Goal: Communication & Community: Share content

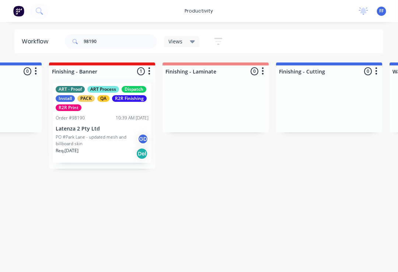
scroll to position [0, 1441]
click at [102, 141] on p "PO #Park Lane - updated mesh and billboard skin" at bounding box center [97, 140] width 82 height 13
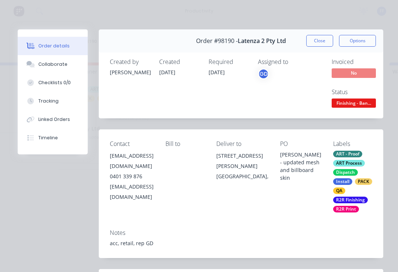
click at [57, 68] on button "Collaborate" at bounding box center [53, 64] width 70 height 18
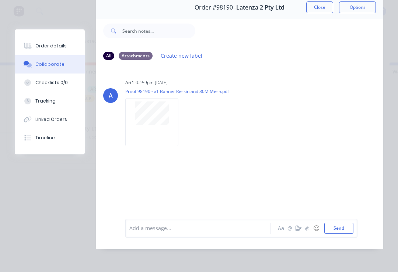
scroll to position [45, 0]
click at [308, 231] on icon "button" at bounding box center [307, 228] width 4 height 5
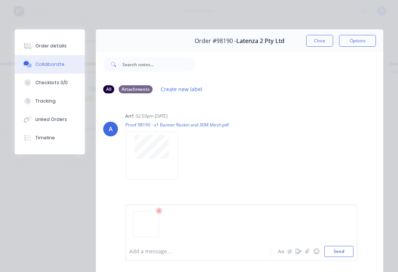
click at [350, 256] on button "Send" at bounding box center [338, 251] width 29 height 11
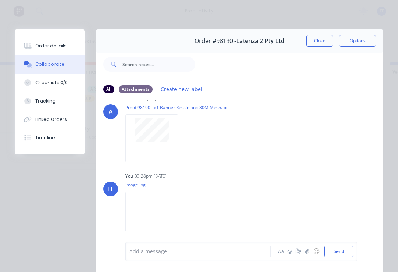
scroll to position [17, 0]
click at [320, 42] on button "Close" at bounding box center [319, 41] width 27 height 12
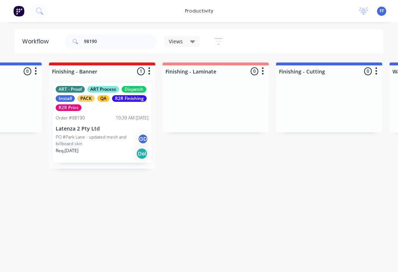
click at [107, 132] on div "ART - Proof ART Process Dispatch Install PACK QA R2R Finishing R2R Print Order …" at bounding box center [102, 123] width 99 height 80
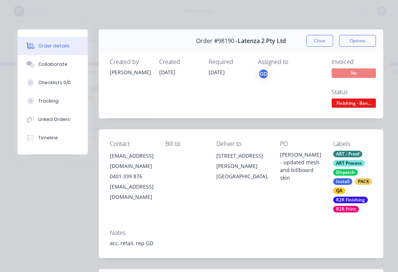
click at [56, 65] on div "Collaborate" at bounding box center [52, 64] width 29 height 7
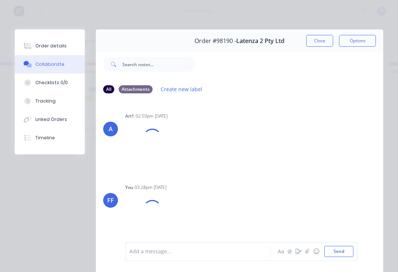
click at [306, 255] on button "button" at bounding box center [307, 251] width 9 height 9
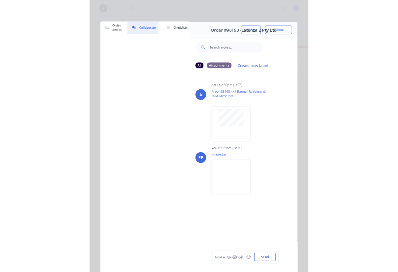
scroll to position [0, 1441]
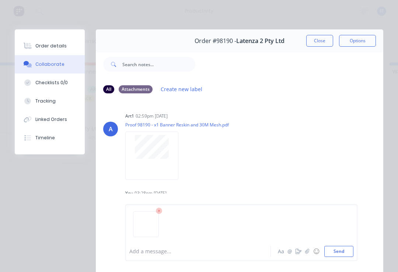
click at [352, 250] on button "Send" at bounding box center [338, 251] width 29 height 11
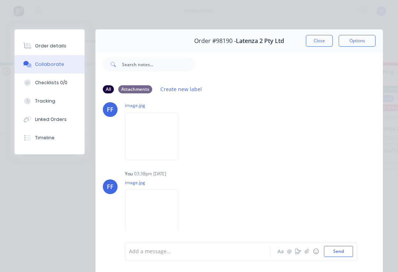
scroll to position [0, 1122]
click at [316, 44] on button "Close" at bounding box center [319, 41] width 27 height 12
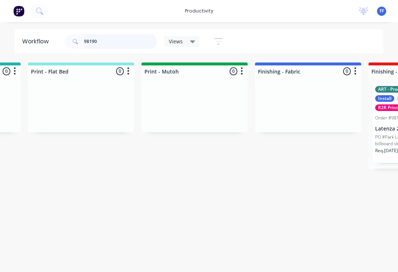
click at [102, 43] on input "98190" at bounding box center [120, 41] width 73 height 15
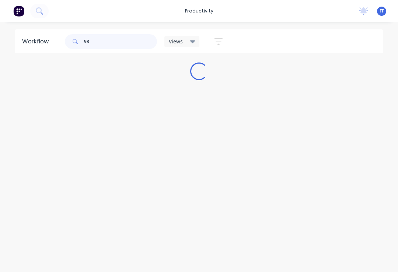
scroll to position [0, 0]
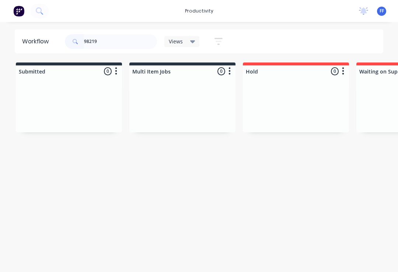
click at [121, 105] on div at bounding box center [69, 104] width 106 height 55
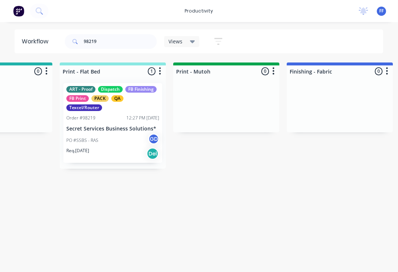
click at [119, 134] on div "PO #SSBS - RAS GD" at bounding box center [113, 141] width 93 height 14
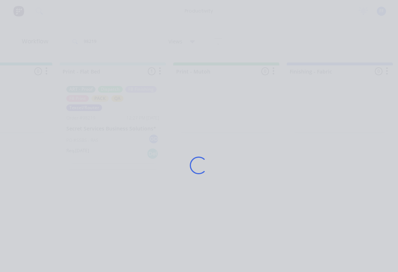
scroll to position [0, 1090]
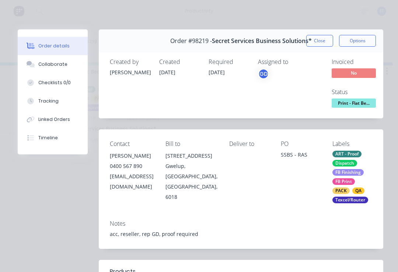
click at [60, 66] on div "Collaborate" at bounding box center [52, 64] width 29 height 7
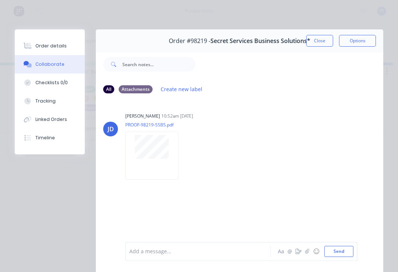
click at [305, 254] on button "button" at bounding box center [307, 251] width 9 height 9
click at [348, 253] on button "Send" at bounding box center [338, 251] width 29 height 11
click at [306, 253] on icon "button" at bounding box center [307, 251] width 4 height 5
click at [353, 252] on button "Send" at bounding box center [338, 251] width 29 height 11
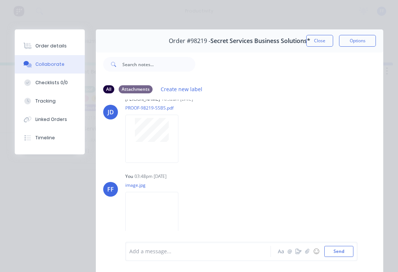
click at [305, 250] on button "button" at bounding box center [307, 251] width 9 height 9
click at [347, 244] on div at bounding box center [241, 228] width 224 height 38
click at [352, 250] on button "Send" at bounding box center [338, 251] width 29 height 11
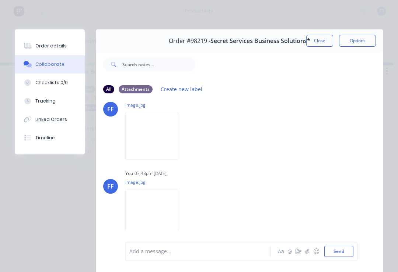
click at [306, 253] on icon "button" at bounding box center [307, 251] width 4 height 5
click at [352, 251] on button "Send" at bounding box center [338, 251] width 29 height 11
click at [313, 252] on button "☺" at bounding box center [315, 251] width 9 height 9
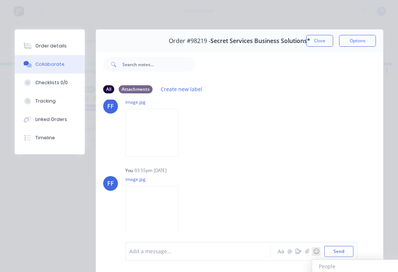
click at [312, 252] on button "☺" at bounding box center [315, 251] width 9 height 9
click at [312, 248] on button "☺" at bounding box center [315, 251] width 9 height 9
click at [315, 251] on button "☺" at bounding box center [315, 251] width 9 height 9
click at [308, 255] on button "button" at bounding box center [307, 251] width 9 height 9
click at [350, 249] on button "Send" at bounding box center [338, 251] width 29 height 11
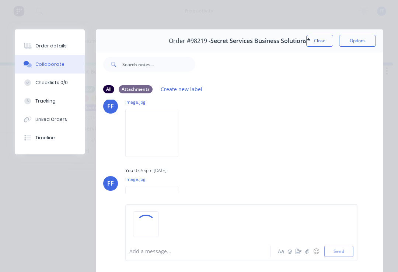
scroll to position [258, 0]
click at [307, 254] on icon "button" at bounding box center [307, 251] width 4 height 5
click at [349, 249] on button "Send" at bounding box center [338, 251] width 29 height 11
click at [306, 256] on button "button" at bounding box center [307, 251] width 9 height 9
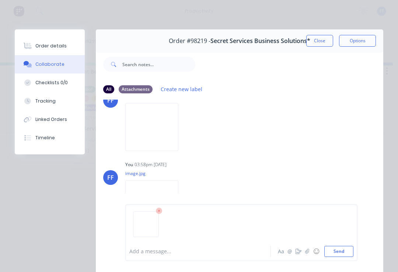
click at [346, 254] on button "Send" at bounding box center [338, 251] width 29 height 11
click at [313, 247] on button "☺" at bounding box center [315, 251] width 9 height 9
click at [311, 252] on button "button" at bounding box center [307, 251] width 9 height 9
click at [350, 247] on button "Send" at bounding box center [338, 251] width 29 height 11
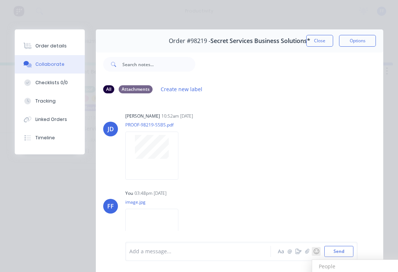
scroll to position [0, 0]
click at [317, 42] on button "Close" at bounding box center [319, 41] width 27 height 12
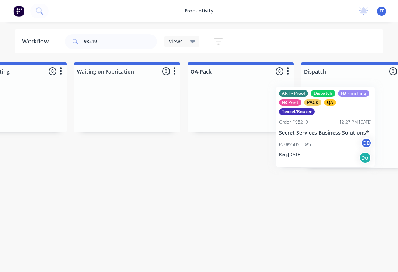
scroll to position [0, 1761]
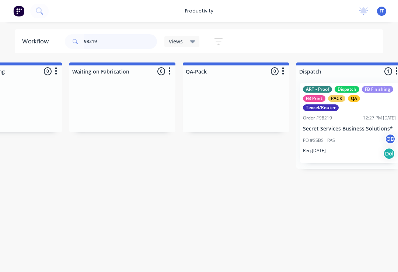
click at [112, 47] on input "98219" at bounding box center [120, 41] width 73 height 15
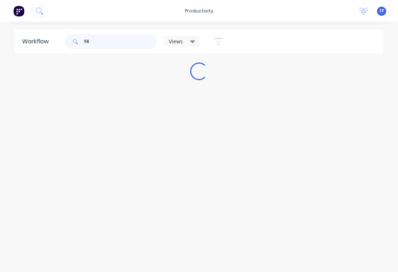
scroll to position [0, 0]
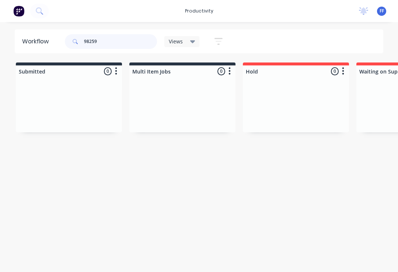
type input "98259"
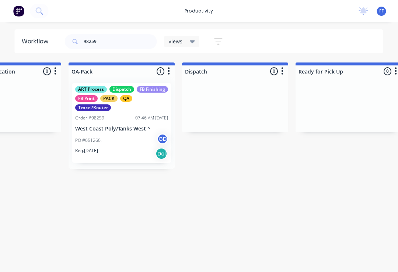
scroll to position [0, 1875]
click at [126, 131] on p "West Coast Poly/Tanks West ^" at bounding box center [121, 129] width 93 height 6
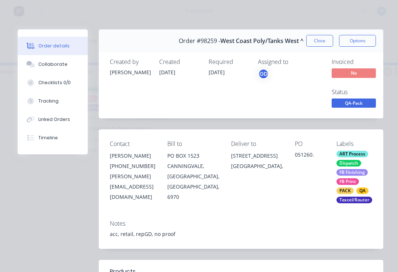
click at [56, 67] on div "Collaborate" at bounding box center [52, 64] width 29 height 7
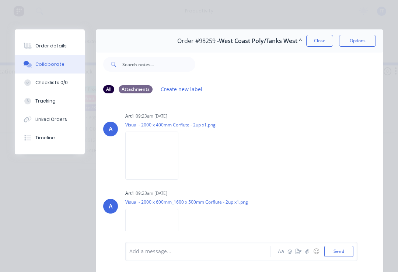
click at [306, 249] on icon "button" at bounding box center [307, 251] width 4 height 5
click at [352, 248] on button "Send" at bounding box center [338, 251] width 29 height 11
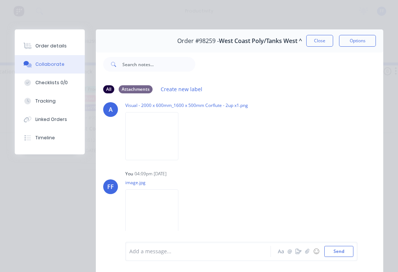
scroll to position [97, 0]
click at [321, 39] on button "Close" at bounding box center [319, 41] width 27 height 12
